Goal: Connect with others: Connect with others

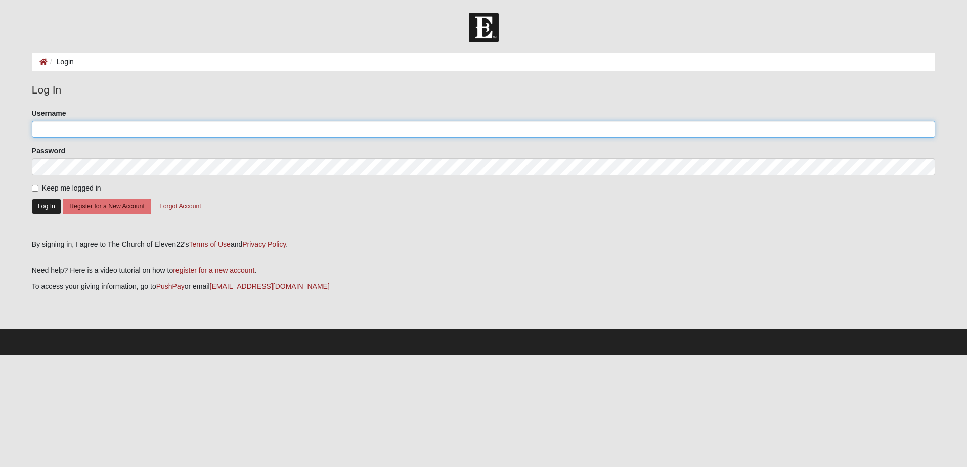
type input "aarondthompson83"
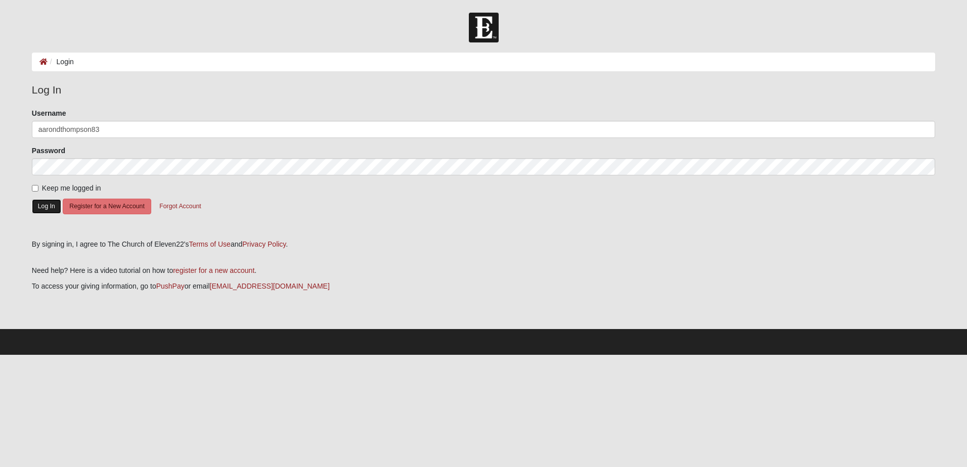
click at [47, 206] on button "Log In" at bounding box center [46, 206] width 29 height 15
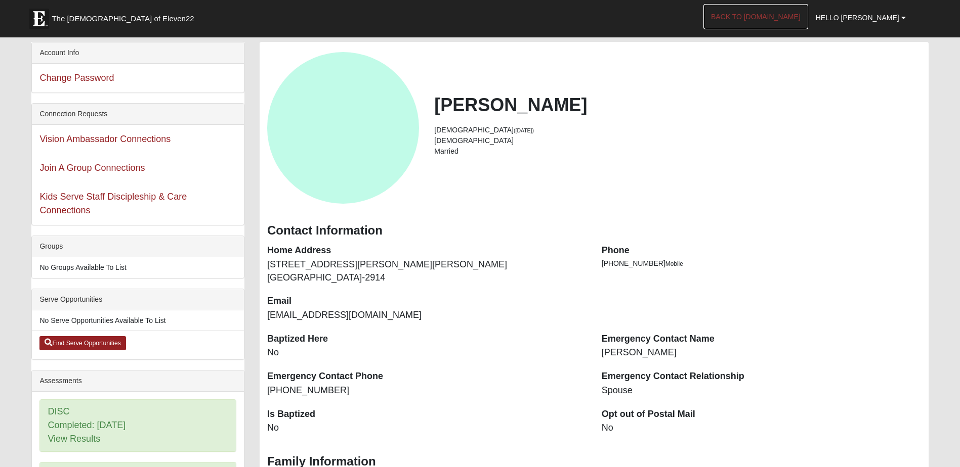
click at [782, 24] on link "Back to COE22.com" at bounding box center [755, 16] width 105 height 25
click at [114, 170] on link "Join A Group Connections" at bounding box center [91, 168] width 105 height 10
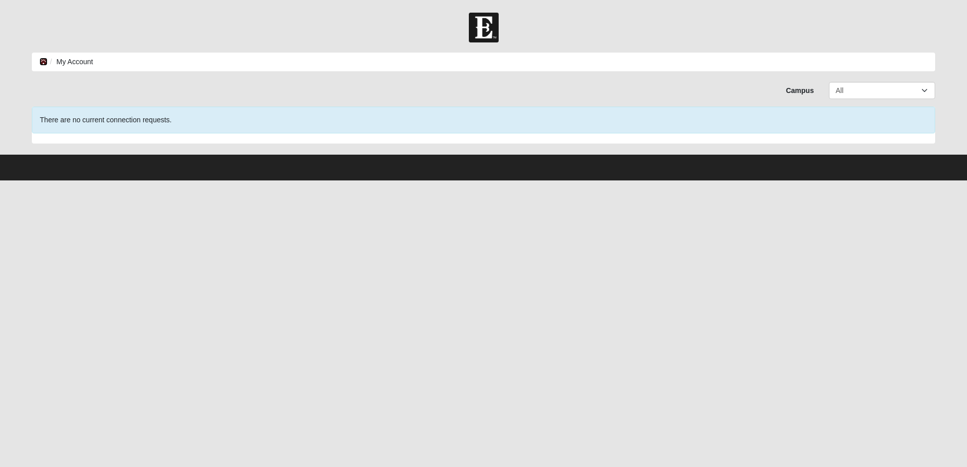
click at [42, 61] on icon at bounding box center [43, 61] width 8 height 7
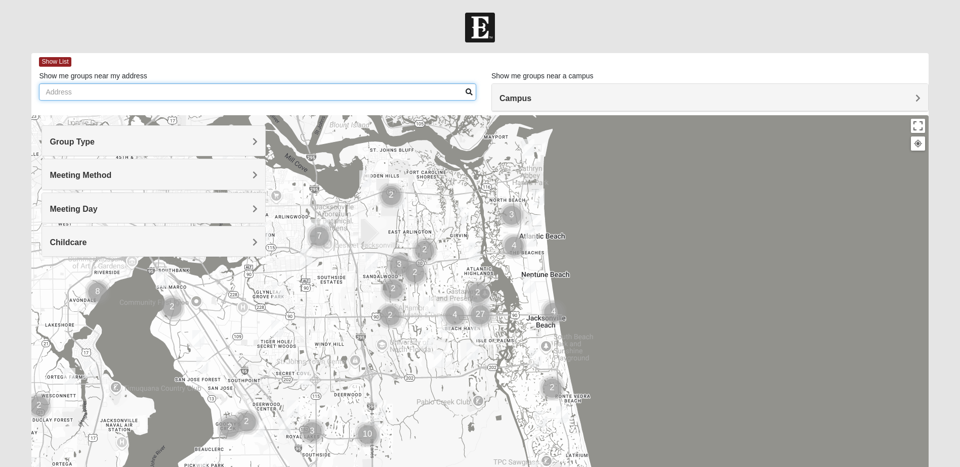
click at [307, 95] on input "Show me groups near my address" at bounding box center [257, 91] width 437 height 17
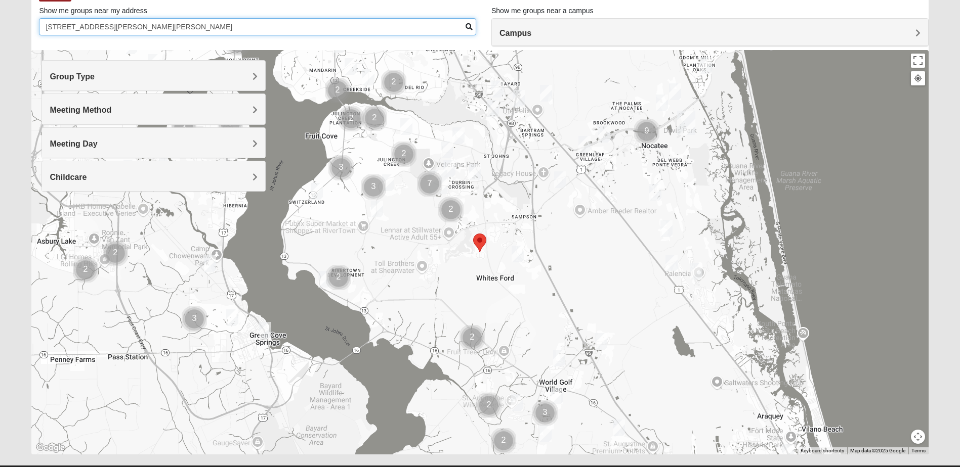
scroll to position [90, 0]
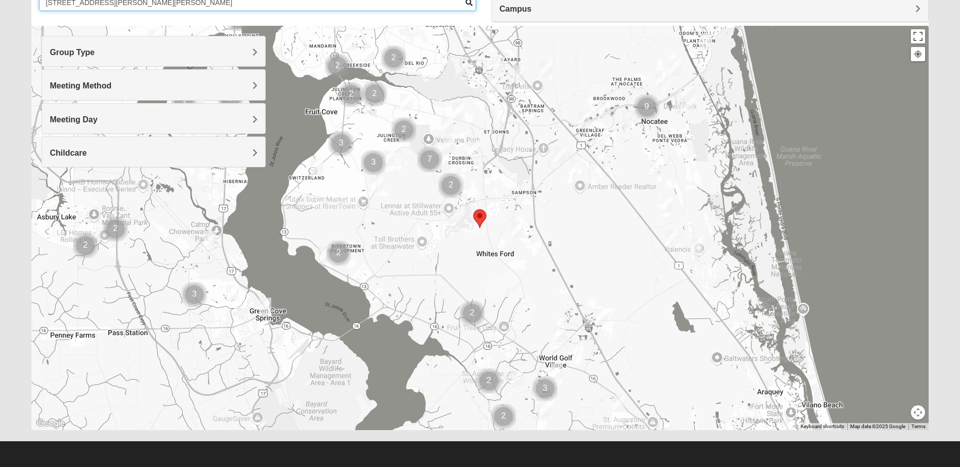
type input "[STREET_ADDRESS][PERSON_NAME][PERSON_NAME]"
click at [479, 201] on div at bounding box center [479, 228] width 896 height 405
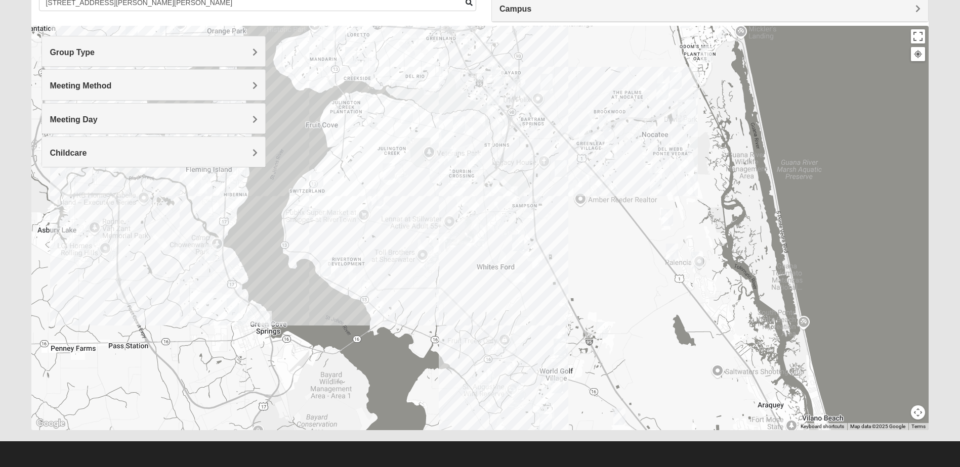
click at [479, 201] on div at bounding box center [479, 228] width 896 height 405
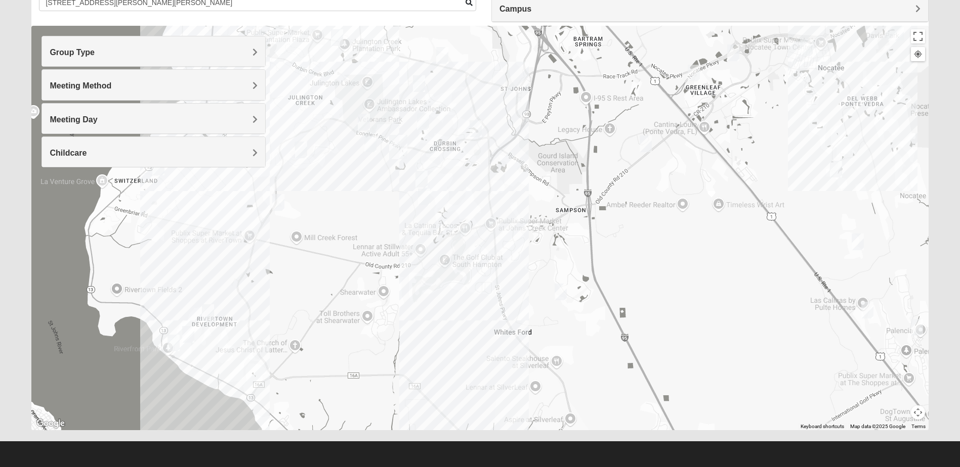
click at [558, 289] on img "Mixed Stevens 32092" at bounding box center [560, 292] width 20 height 25
click at [501, 263] on span "Learn More" at bounding box center [494, 263] width 42 height 11
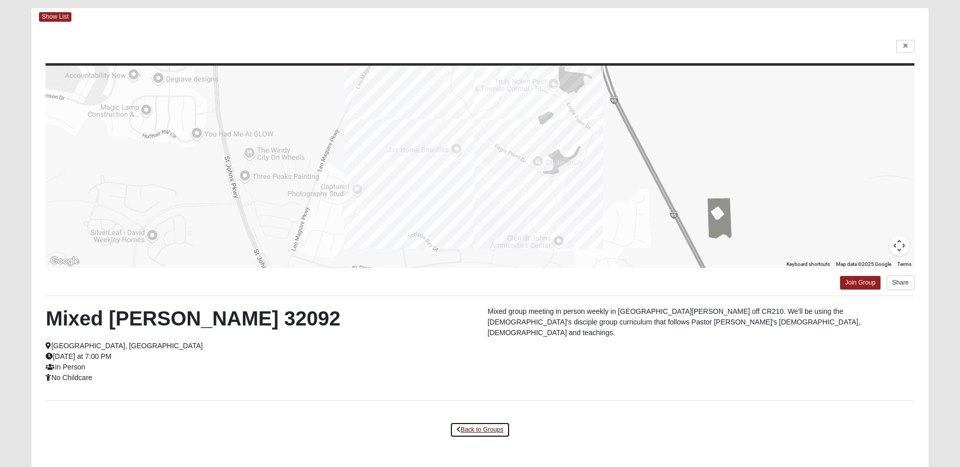
click at [487, 430] on link "Back to Groups" at bounding box center [480, 430] width 60 height 16
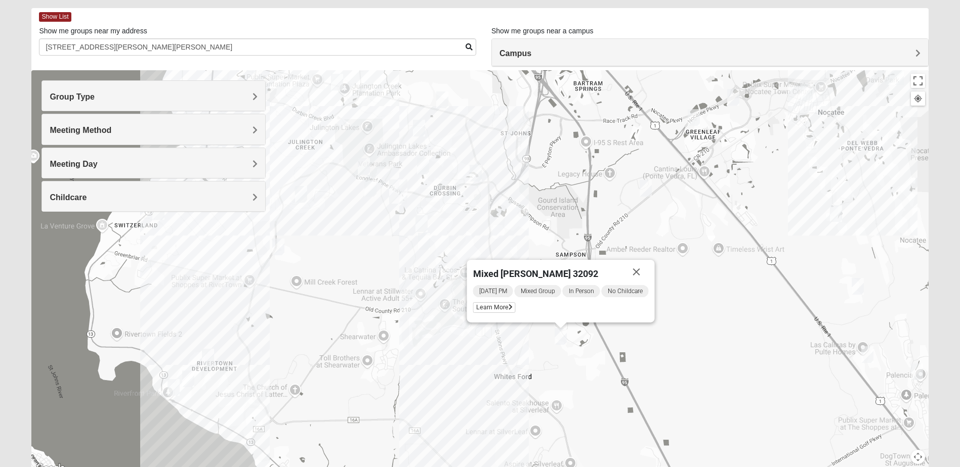
click at [425, 240] on img "Mens McClafferty 32095" at bounding box center [424, 241] width 20 height 25
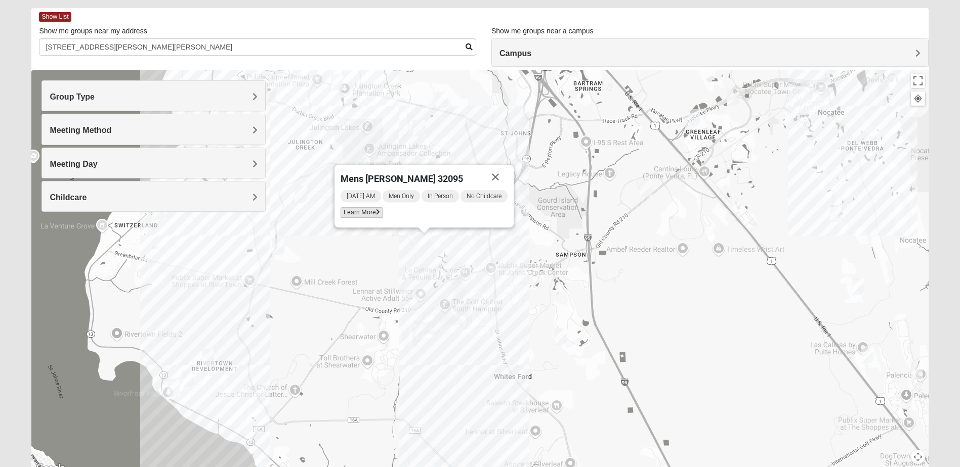
click at [372, 212] on span "Learn More" at bounding box center [361, 212] width 42 height 11
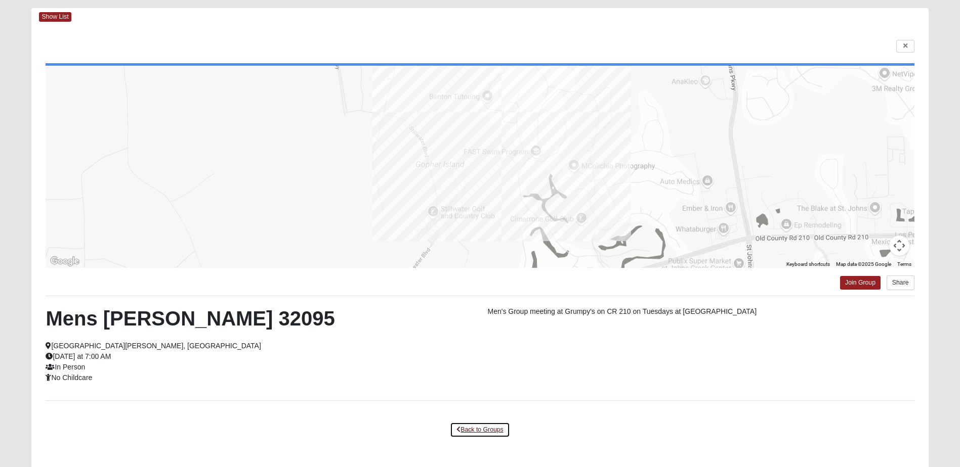
click at [473, 429] on link "Back to Groups" at bounding box center [480, 430] width 60 height 16
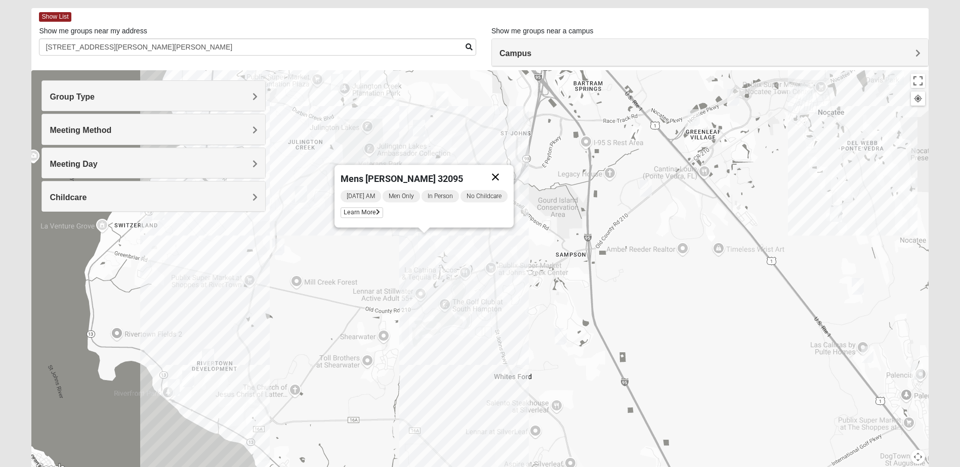
click at [495, 174] on button "Close" at bounding box center [495, 177] width 24 height 24
click at [421, 224] on img "Mens Caleb 32092" at bounding box center [421, 223] width 20 height 25
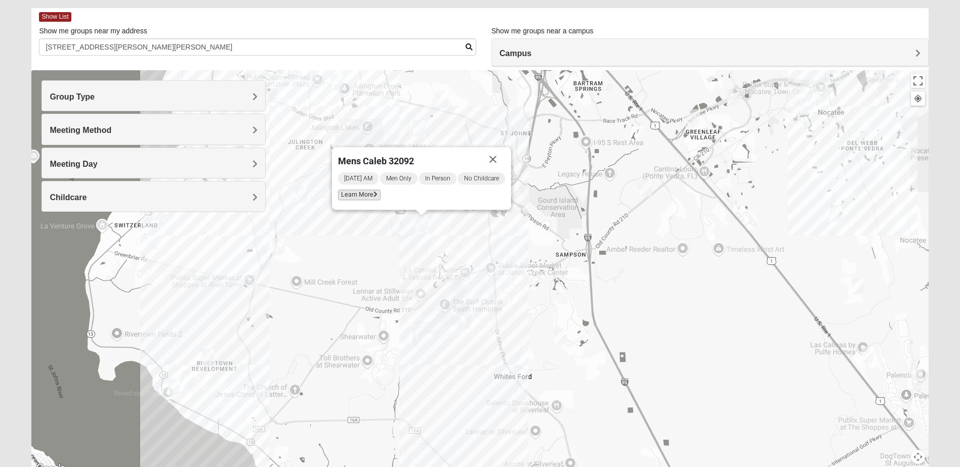
click at [370, 195] on span "Learn More" at bounding box center [359, 195] width 42 height 11
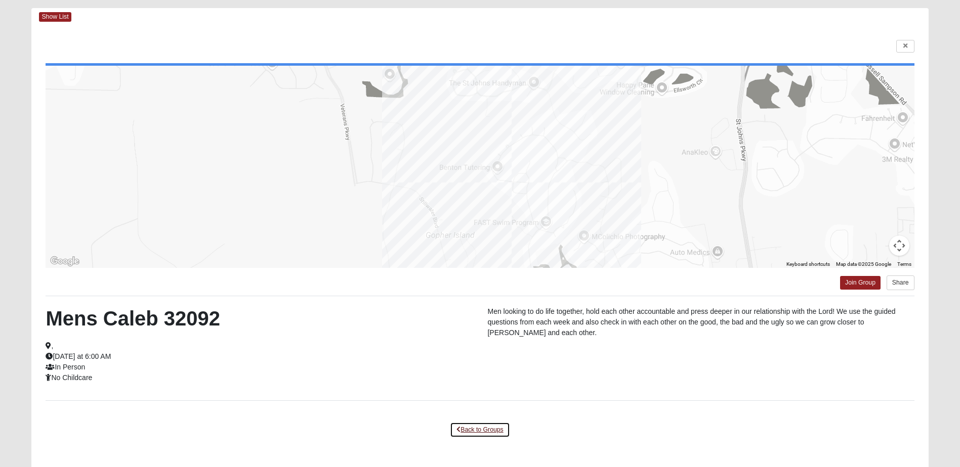
click at [477, 435] on link "Back to Groups" at bounding box center [480, 430] width 60 height 16
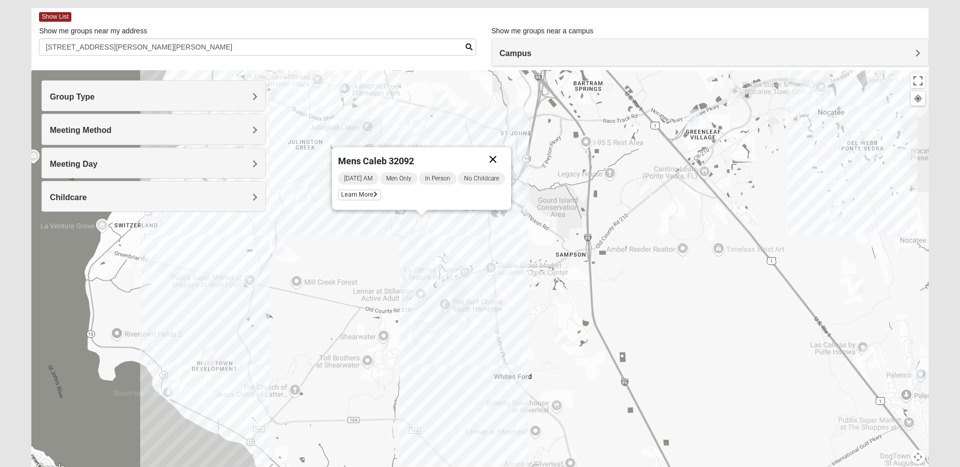
click at [494, 158] on button "Close" at bounding box center [493, 159] width 24 height 24
click at [474, 174] on img "Womens Caro 32259" at bounding box center [475, 173] width 20 height 25
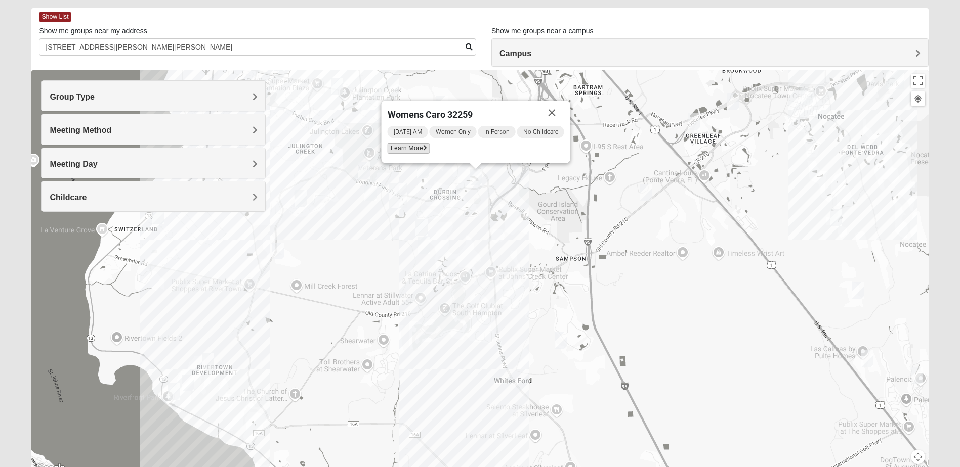
click at [423, 147] on icon at bounding box center [425, 148] width 4 height 6
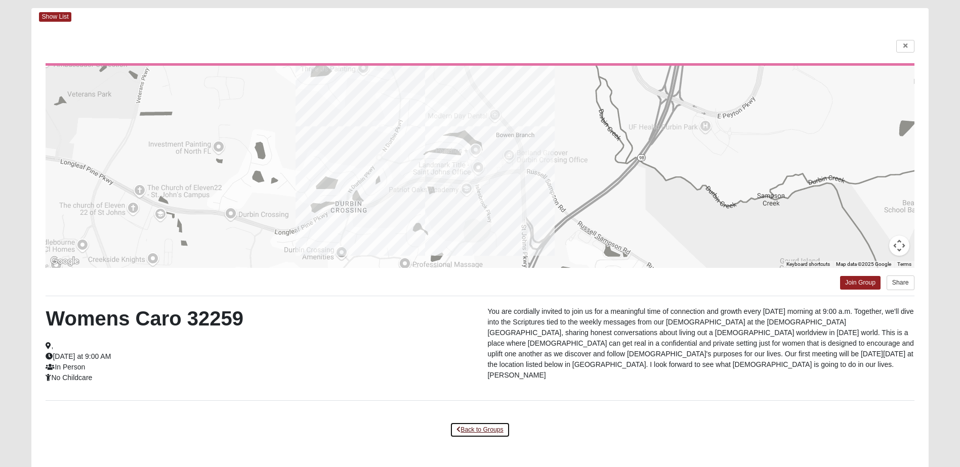
click at [486, 428] on link "Back to Groups" at bounding box center [480, 430] width 60 height 16
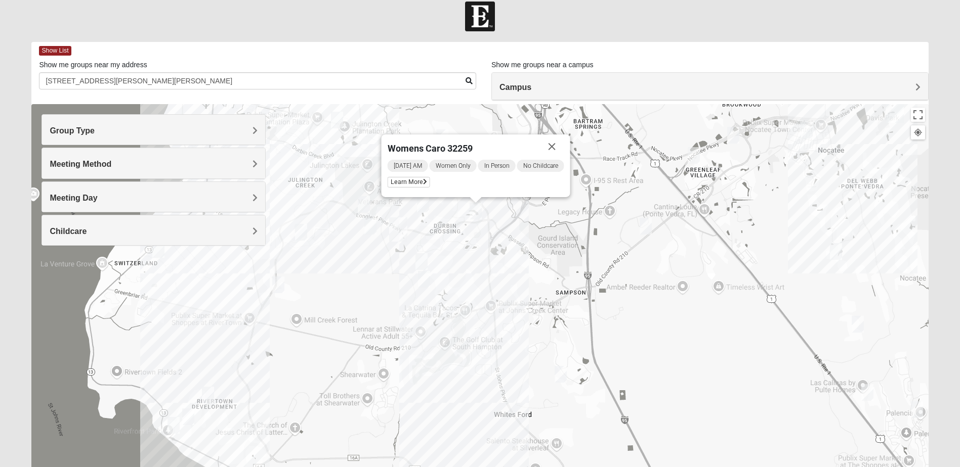
scroll to position [0, 0]
